Goal: Find specific page/section: Find specific page/section

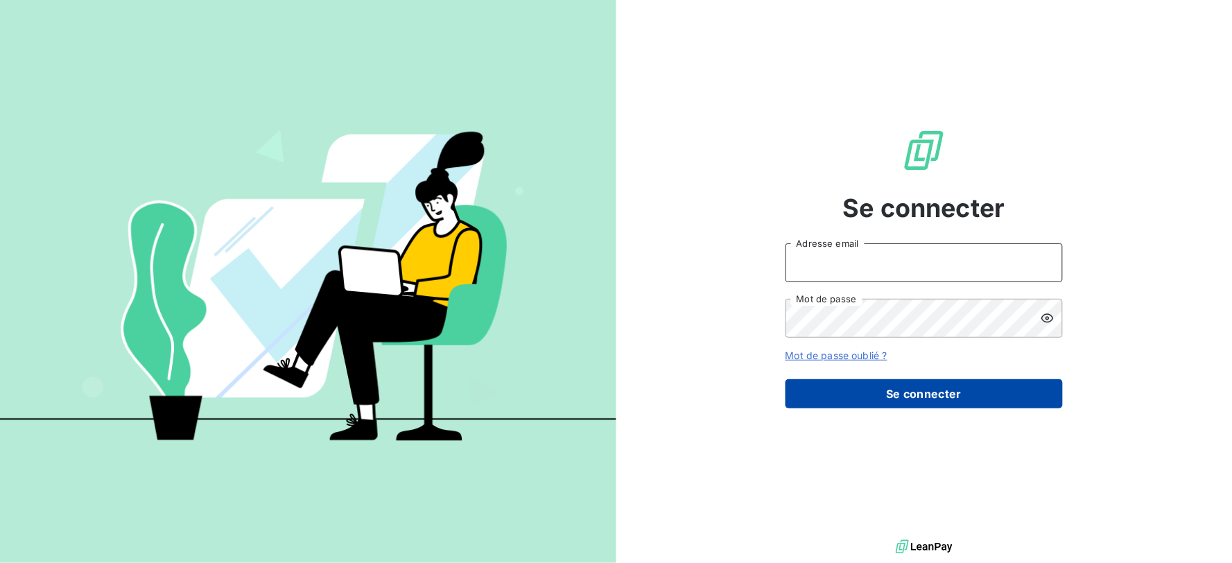
type input "[EMAIL_ADDRESS][DOMAIN_NAME]"
click at [885, 404] on button "Se connecter" at bounding box center [924, 393] width 277 height 29
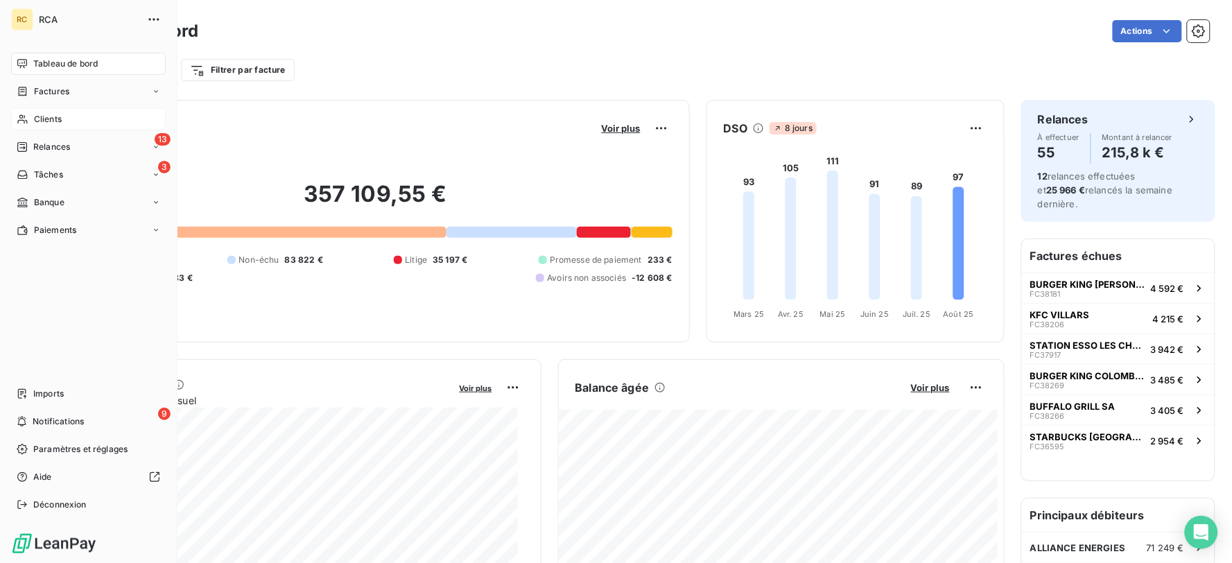
click at [32, 114] on div "Clients" at bounding box center [88, 119] width 155 height 22
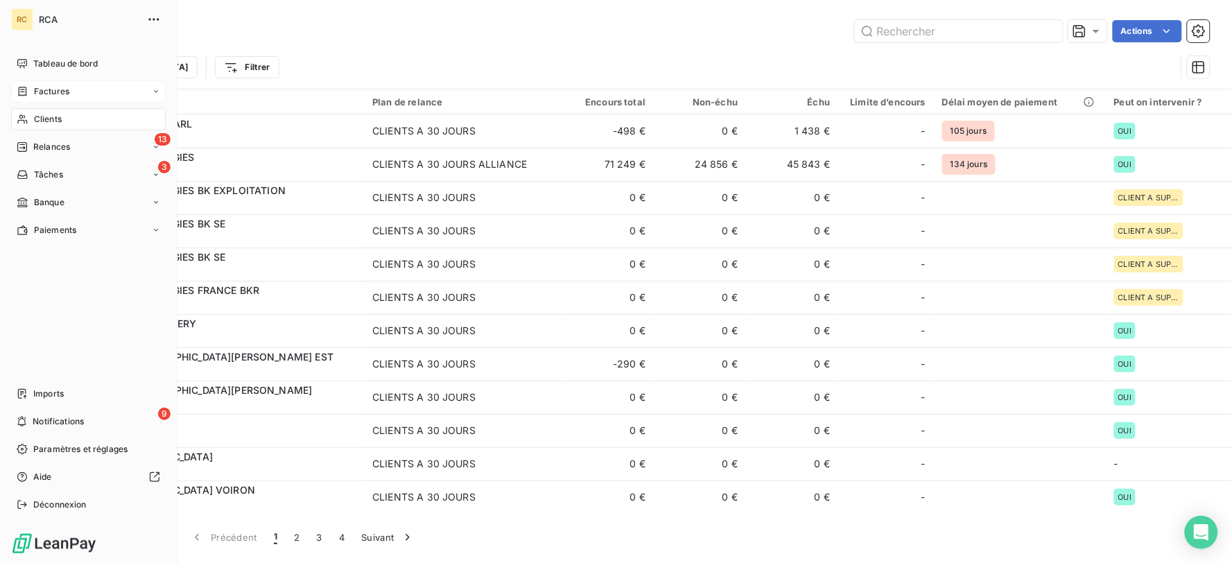
click at [31, 91] on div "Factures" at bounding box center [43, 91] width 53 height 12
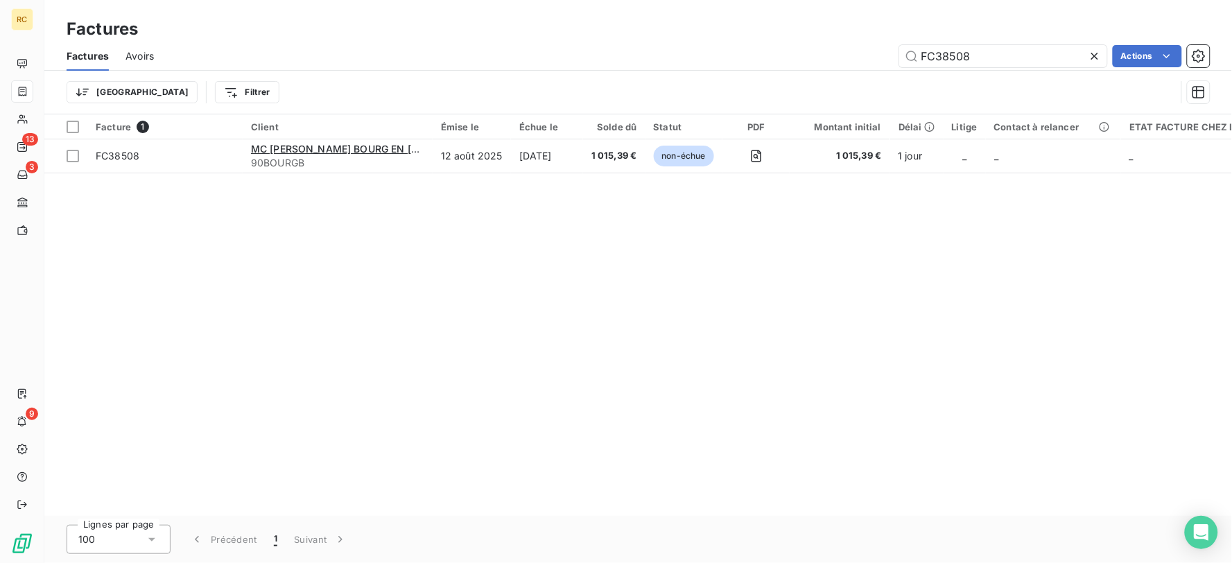
drag, startPoint x: 1019, startPoint y: 54, endPoint x: 848, endPoint y: 58, distance: 171.3
click at [849, 58] on div "FC38508 Actions" at bounding box center [690, 56] width 1039 height 22
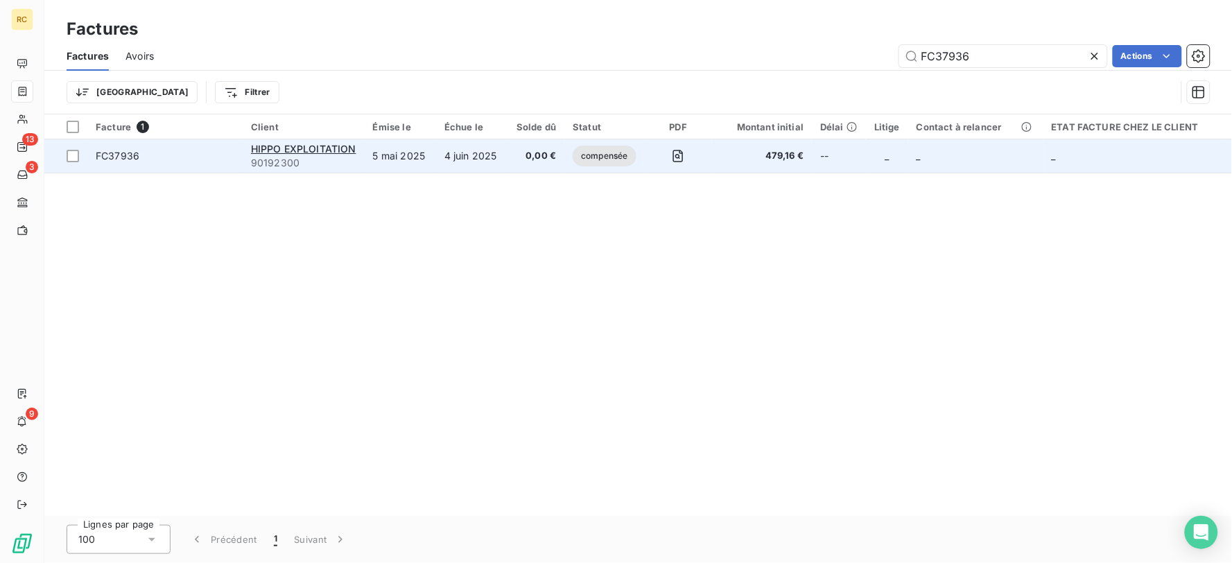
type input "FC37936"
click at [395, 150] on td "5 mai 2025" at bounding box center [400, 155] width 71 height 33
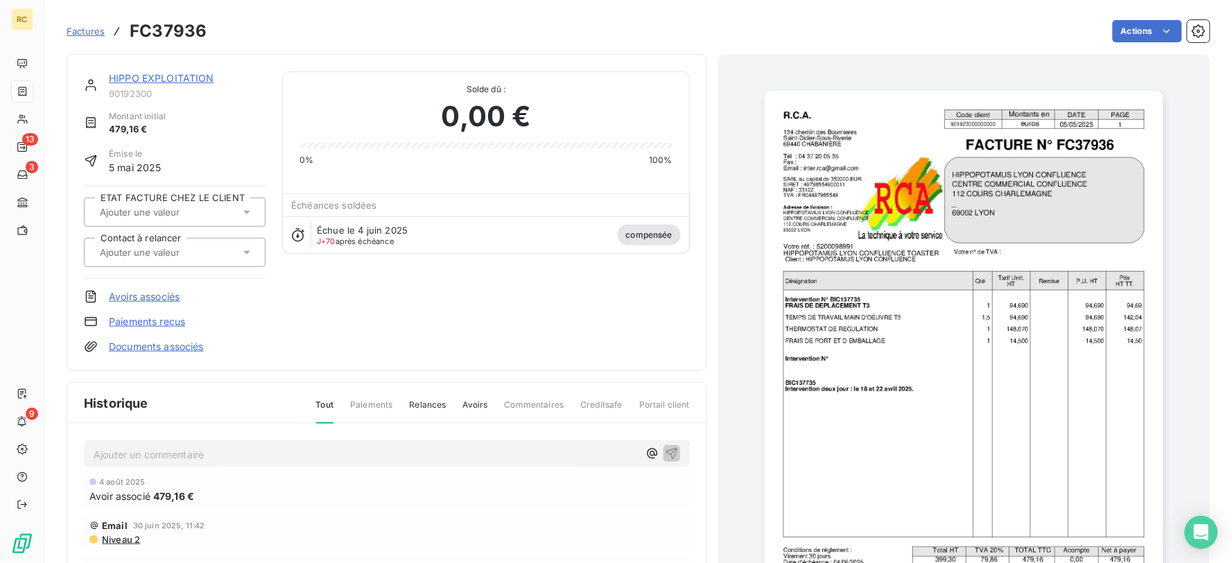
click at [158, 81] on link "HIPPO EXPLOITATION" at bounding box center [161, 78] width 105 height 12
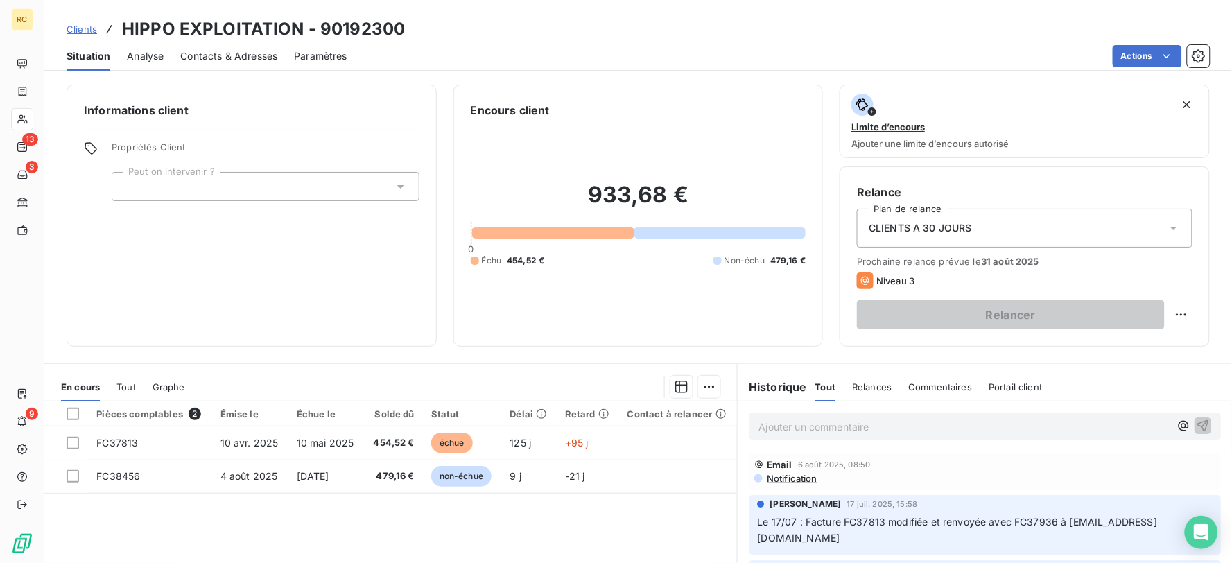
drag, startPoint x: 230, startPoint y: 61, endPoint x: 225, endPoint y: 68, distance: 8.1
click at [229, 61] on span "Contacts & Adresses" at bounding box center [228, 56] width 97 height 14
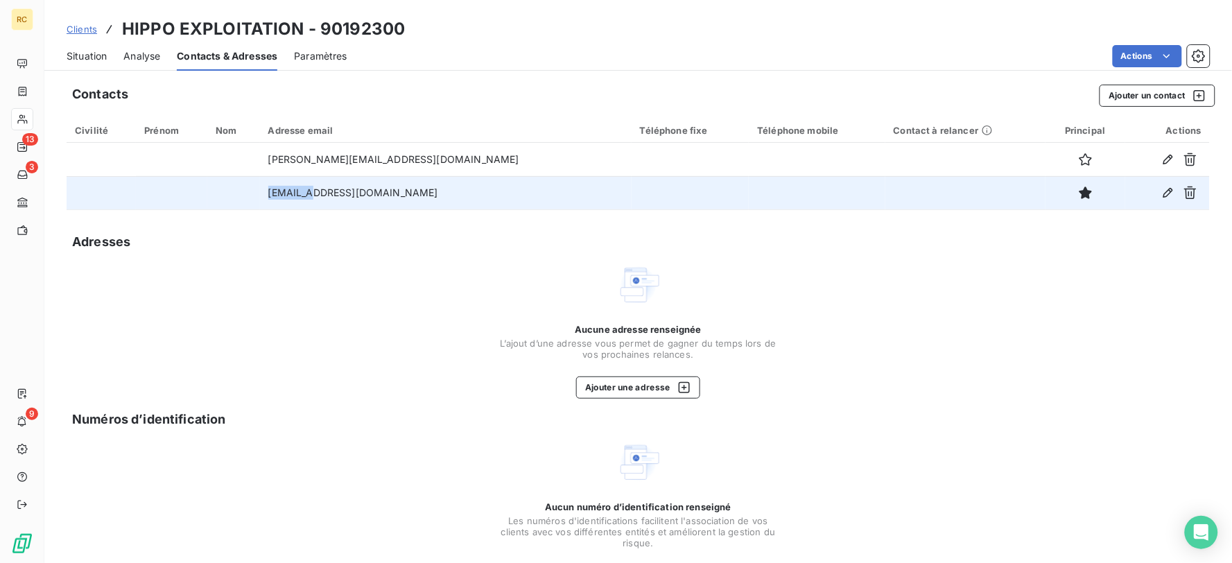
drag, startPoint x: 275, startPoint y: 202, endPoint x: 234, endPoint y: 198, distance: 41.8
click at [234, 198] on tr "[EMAIL_ADDRESS][DOMAIN_NAME]" at bounding box center [639, 192] width 1144 height 33
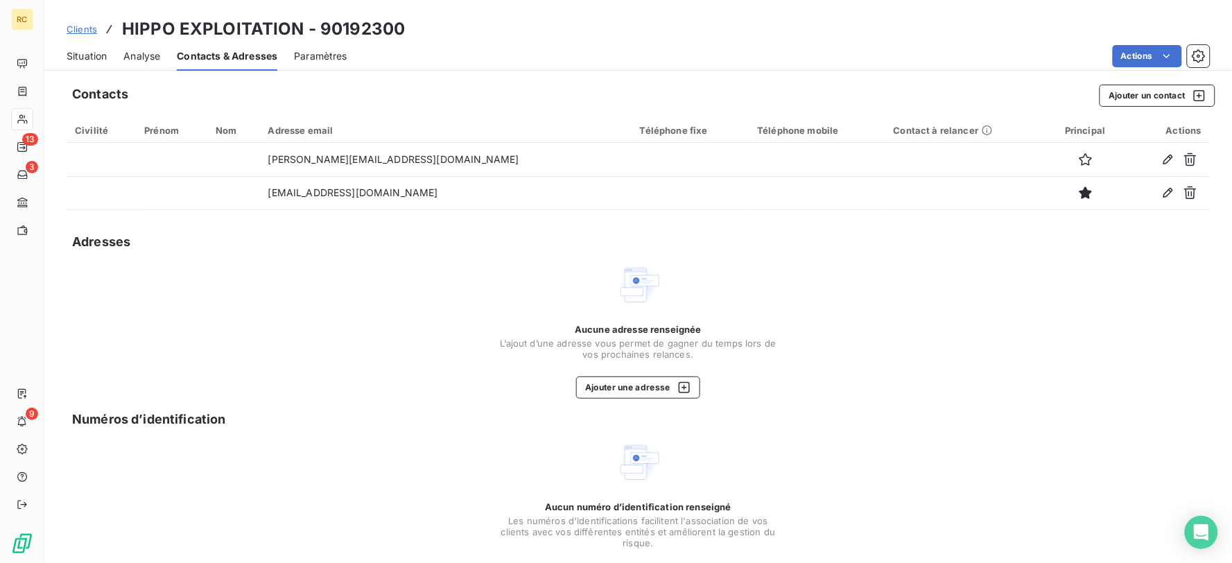
click at [500, 282] on div "Aucune adresse renseignée L’ajout d’une adresse vous permet de gagner du temps …" at bounding box center [638, 331] width 277 height 136
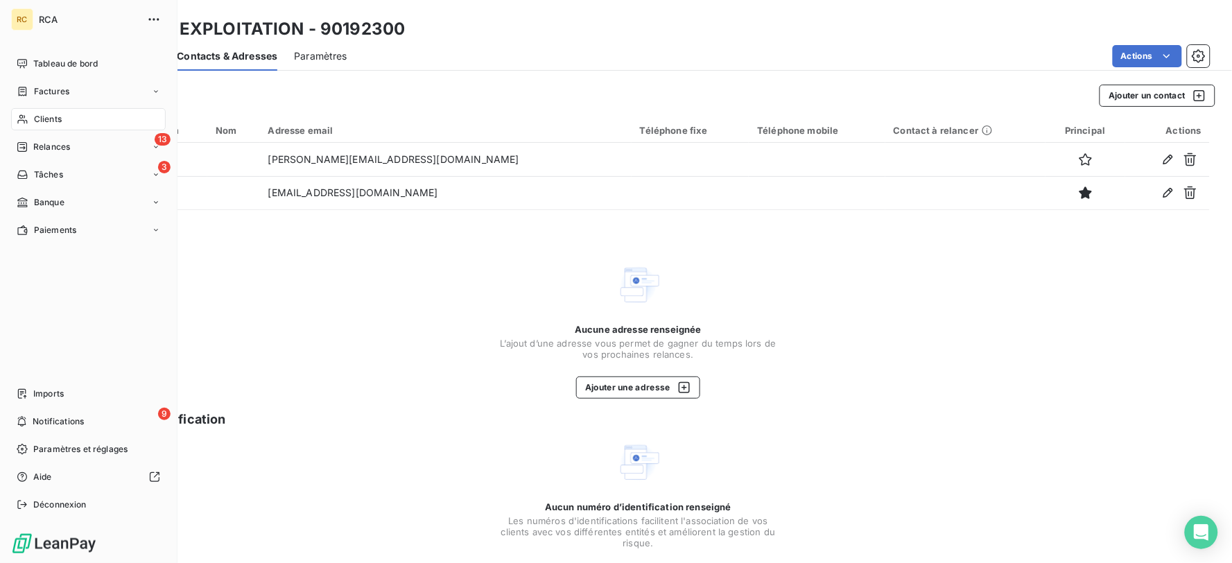
click at [69, 116] on div "Clients" at bounding box center [88, 119] width 155 height 22
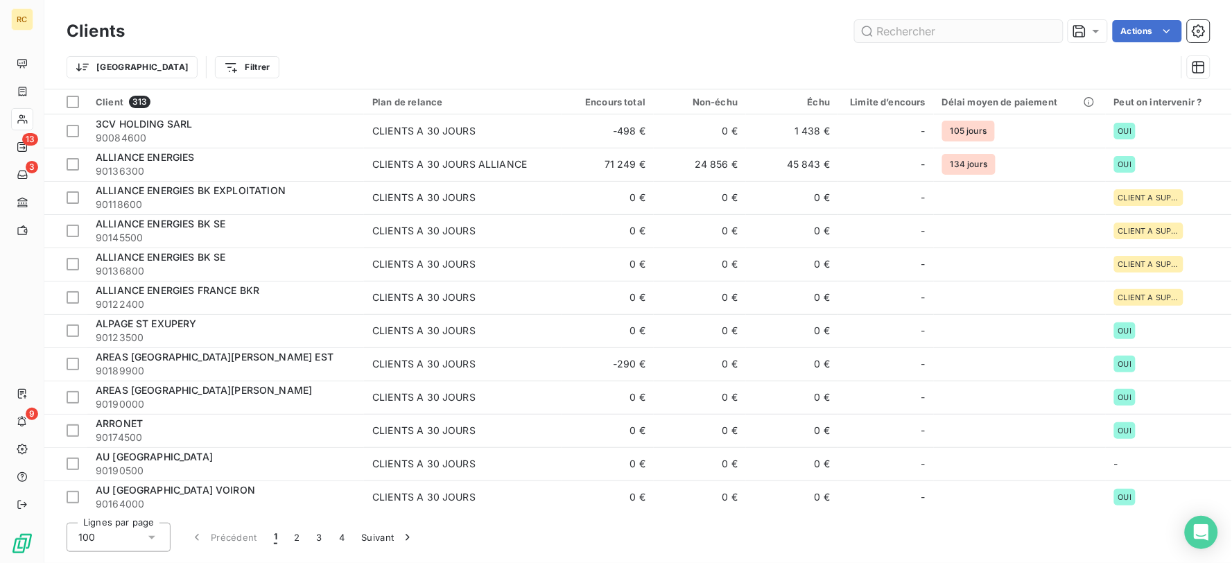
click at [910, 33] on input "text" at bounding box center [959, 31] width 208 height 22
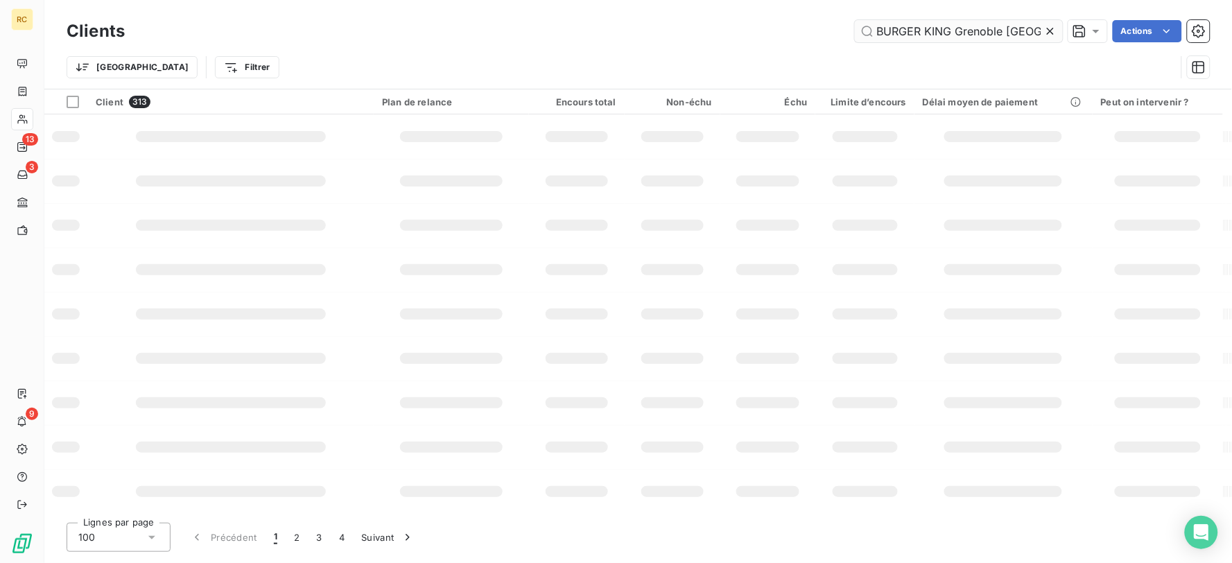
scroll to position [0, 32]
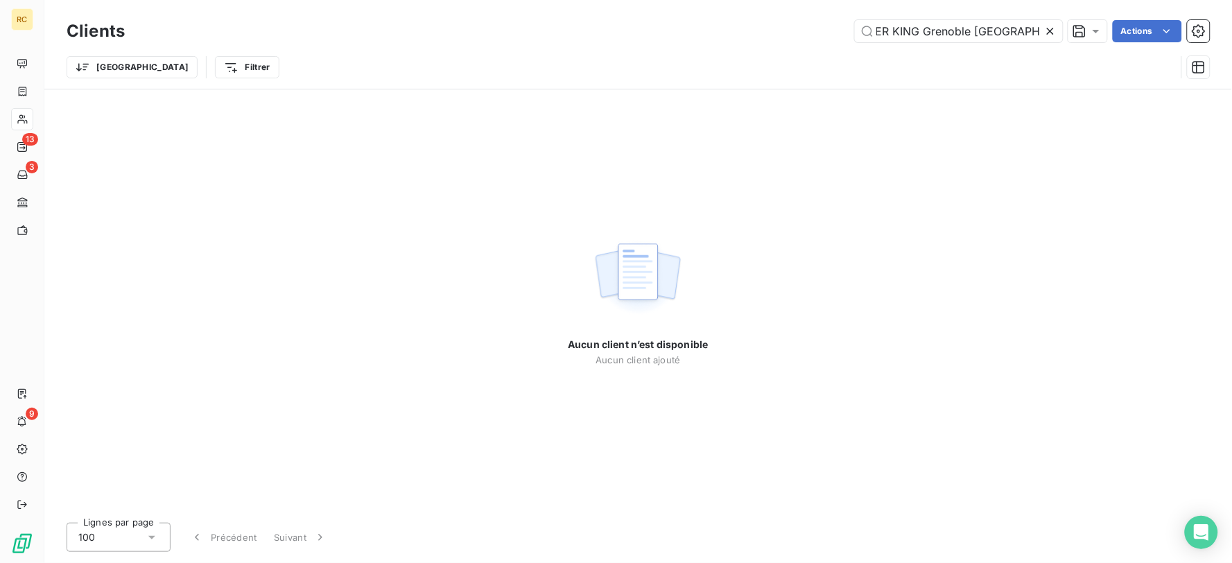
type input "BURGER KING Grenoble [GEOGRAPHIC_DATA]"
